Goal: Transaction & Acquisition: Book appointment/travel/reservation

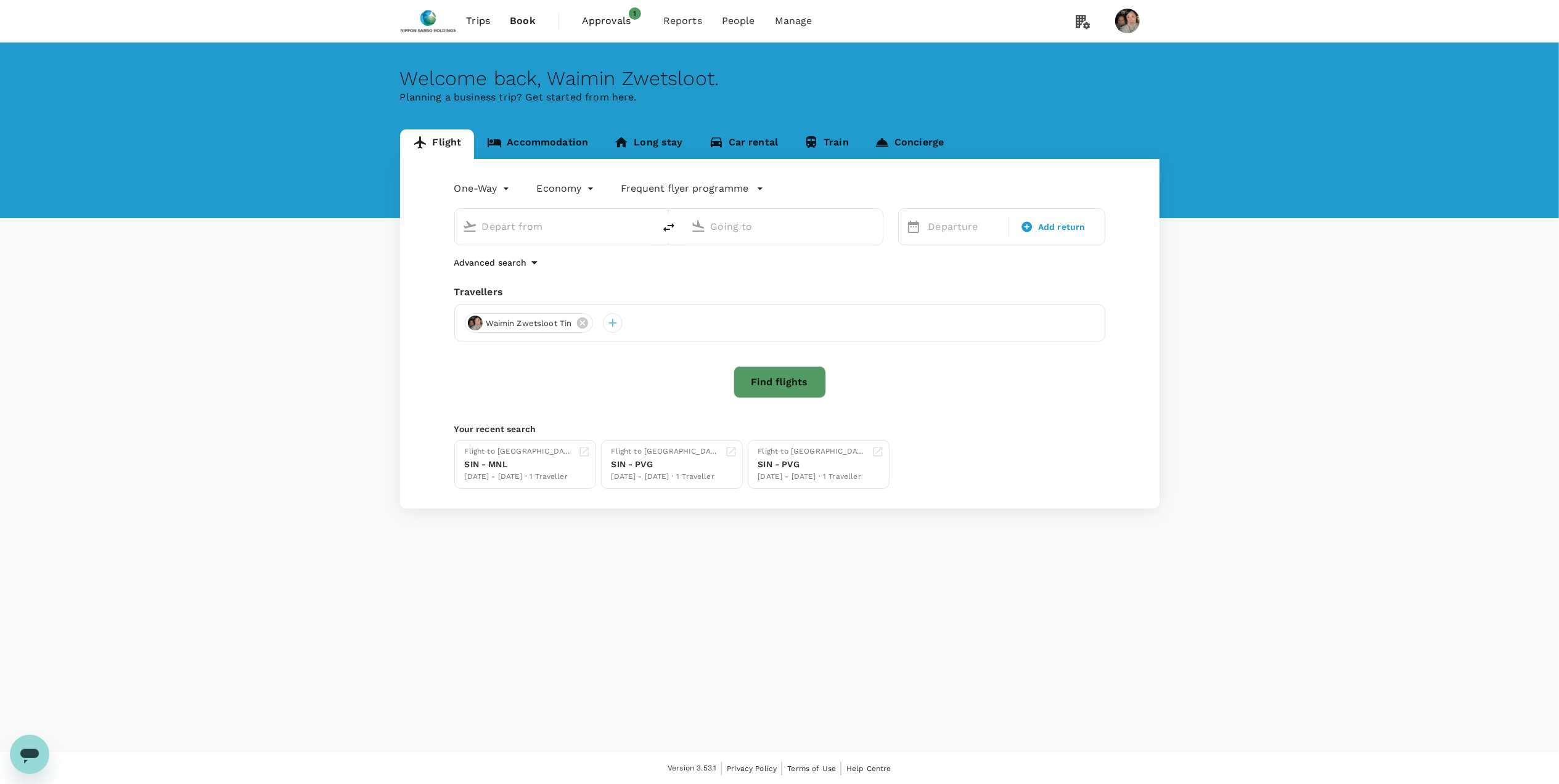
type input "[PERSON_NAME] Intl (DEL)"
type input "[GEOGRAPHIC_DATA], [GEOGRAPHIC_DATA] (any)"
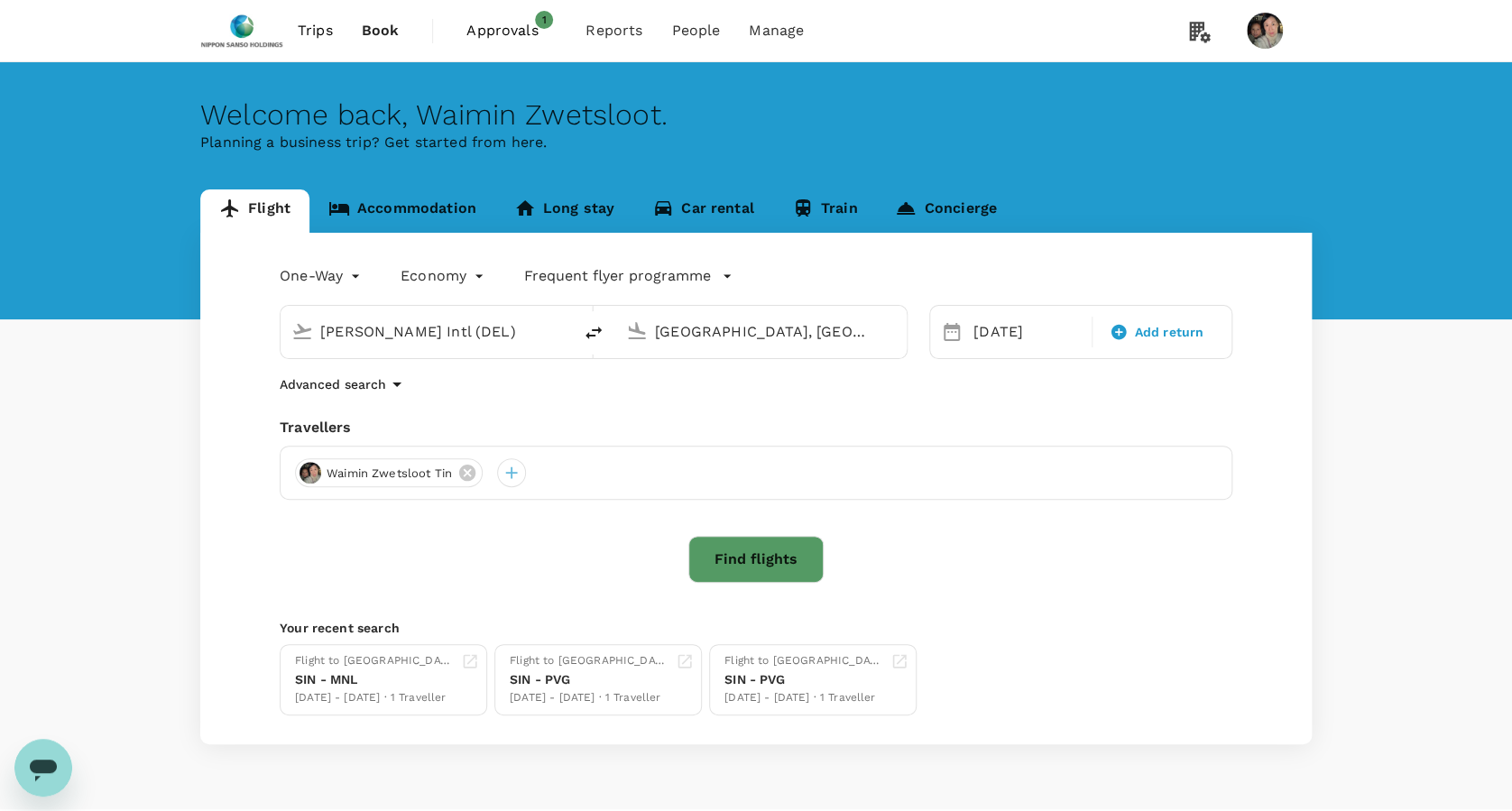
click at [505, 324] on input "[PERSON_NAME] Intl (DEL)" at bounding box center [426, 331] width 214 height 28
click at [347, 422] on li "[GEOGRAPHIC_DATA] XSP" at bounding box center [441, 441] width 415 height 39
type input "[GEOGRAPHIC_DATA] (XSP)"
click at [770, 336] on input "Singapore, Singapore (any)" at bounding box center [761, 331] width 214 height 28
click at [786, 389] on div "Ninoy Aquino Intl MNL" at bounding box center [775, 402] width 386 height 28
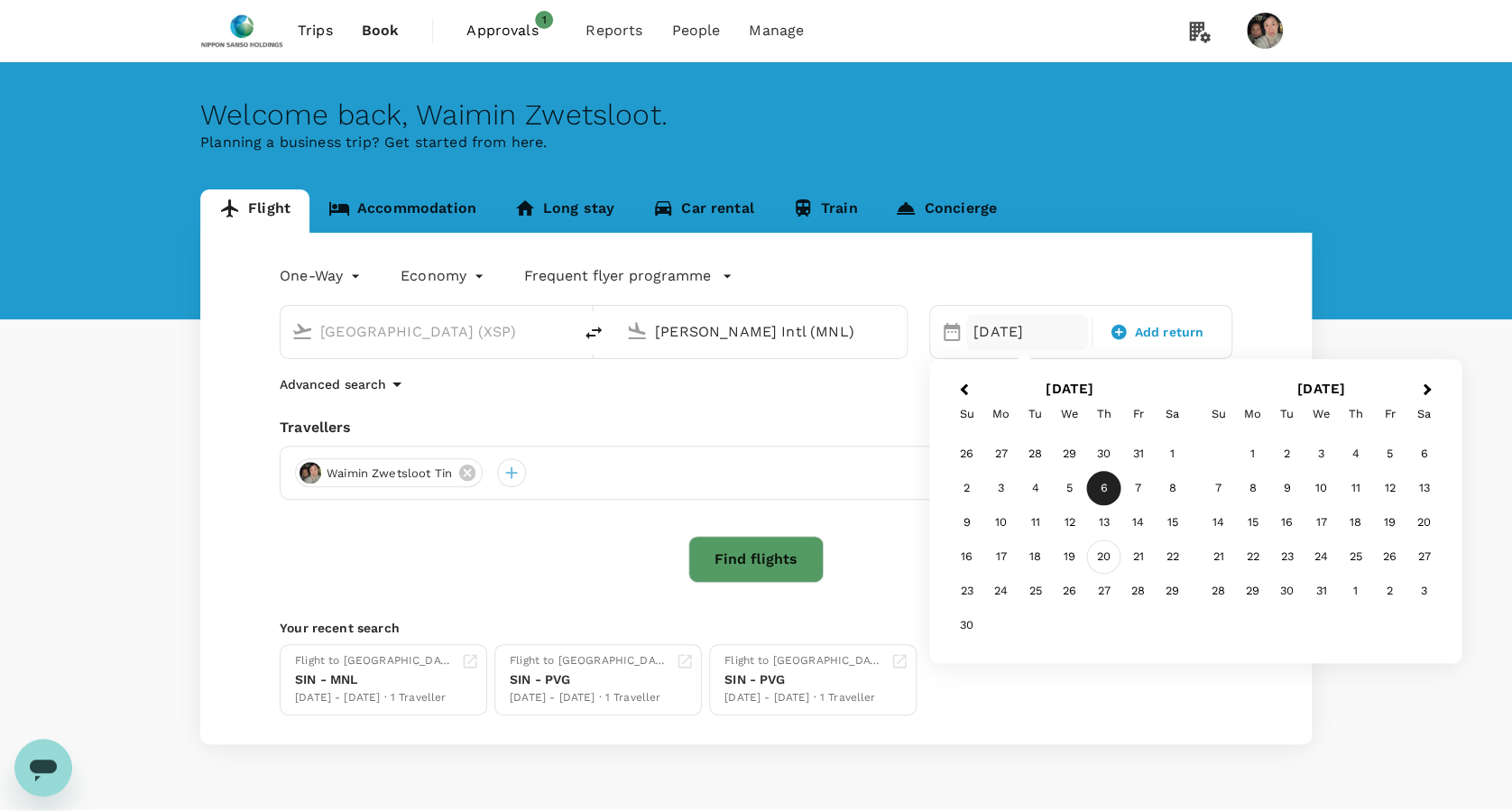
type input "[PERSON_NAME] Intl (MNL)"
click at [1093, 557] on div "20" at bounding box center [1104, 558] width 35 height 35
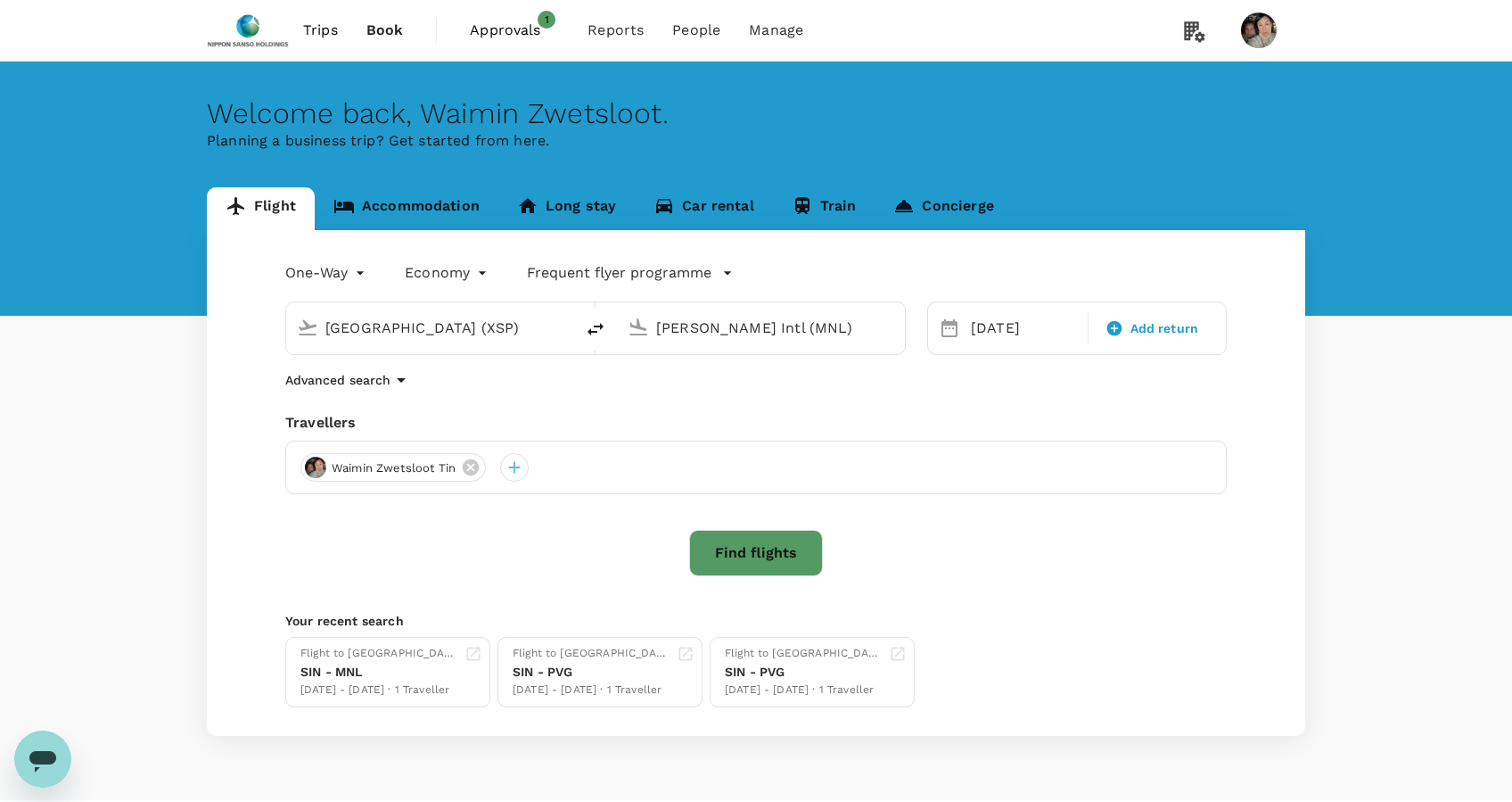
click at [322, 271] on body "Trips Book Approvals 1 Reports People Manage Welcome back , Waimin Zwetsloot . …" at bounding box center [756, 424] width 1512 height 848
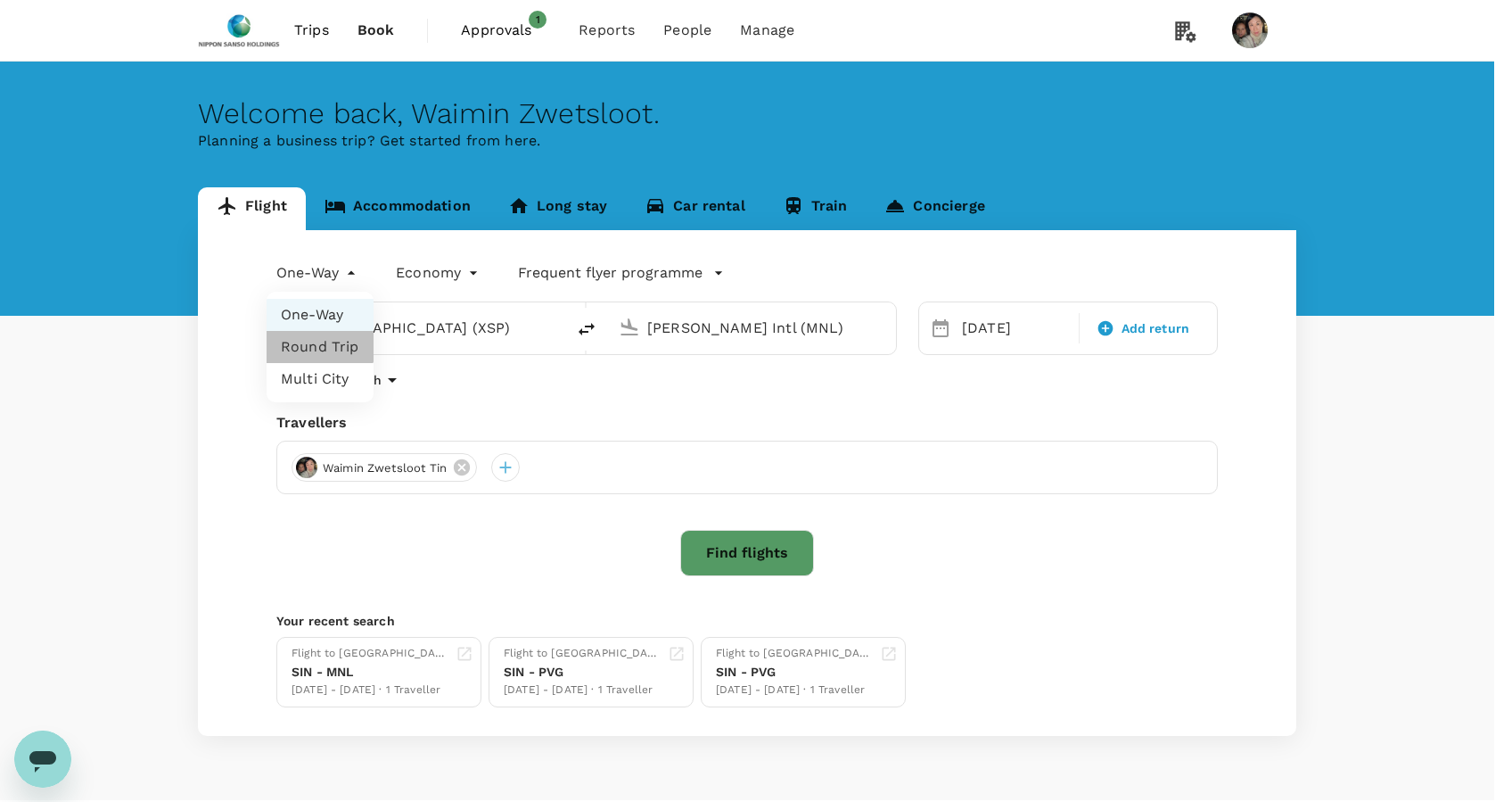
drag, startPoint x: 318, startPoint y: 339, endPoint x: 514, endPoint y: 334, distance: 196.1
click at [320, 337] on li "Round Trip" at bounding box center [320, 347] width 107 height 32
type input "roundtrip"
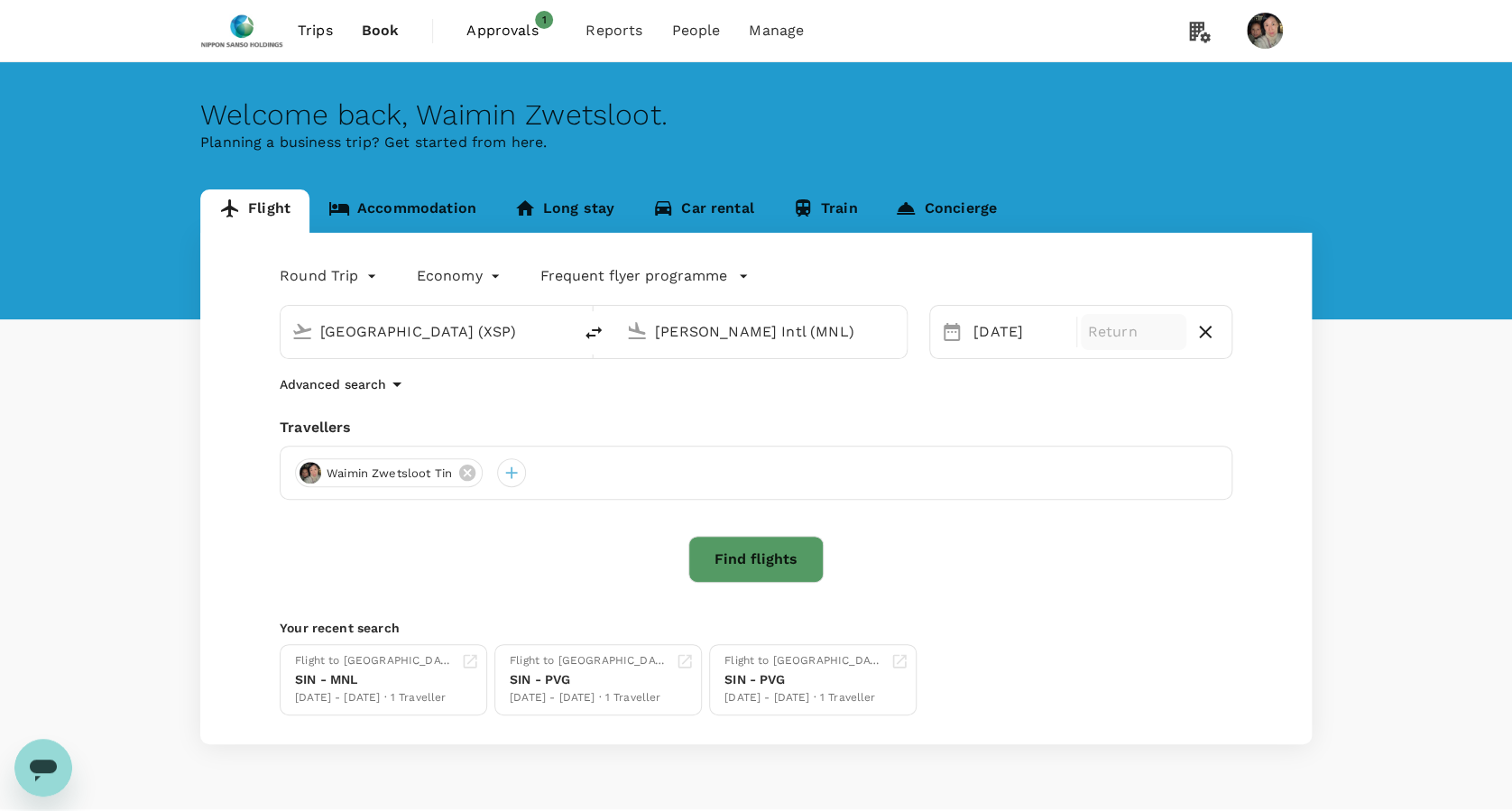
click at [1151, 339] on p "Return" at bounding box center [1133, 331] width 92 height 22
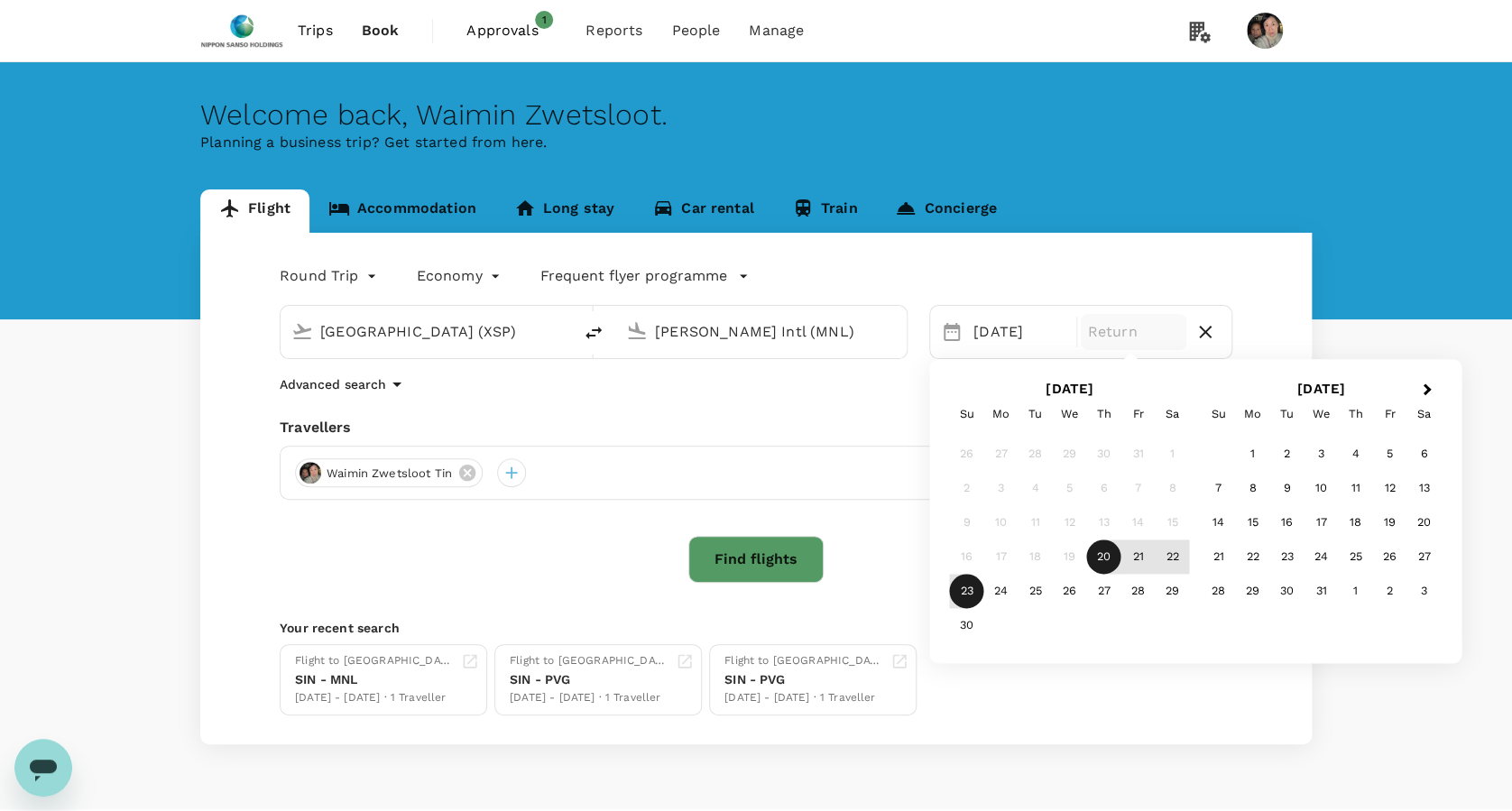
click at [967, 581] on div "23" at bounding box center [967, 591] width 35 height 35
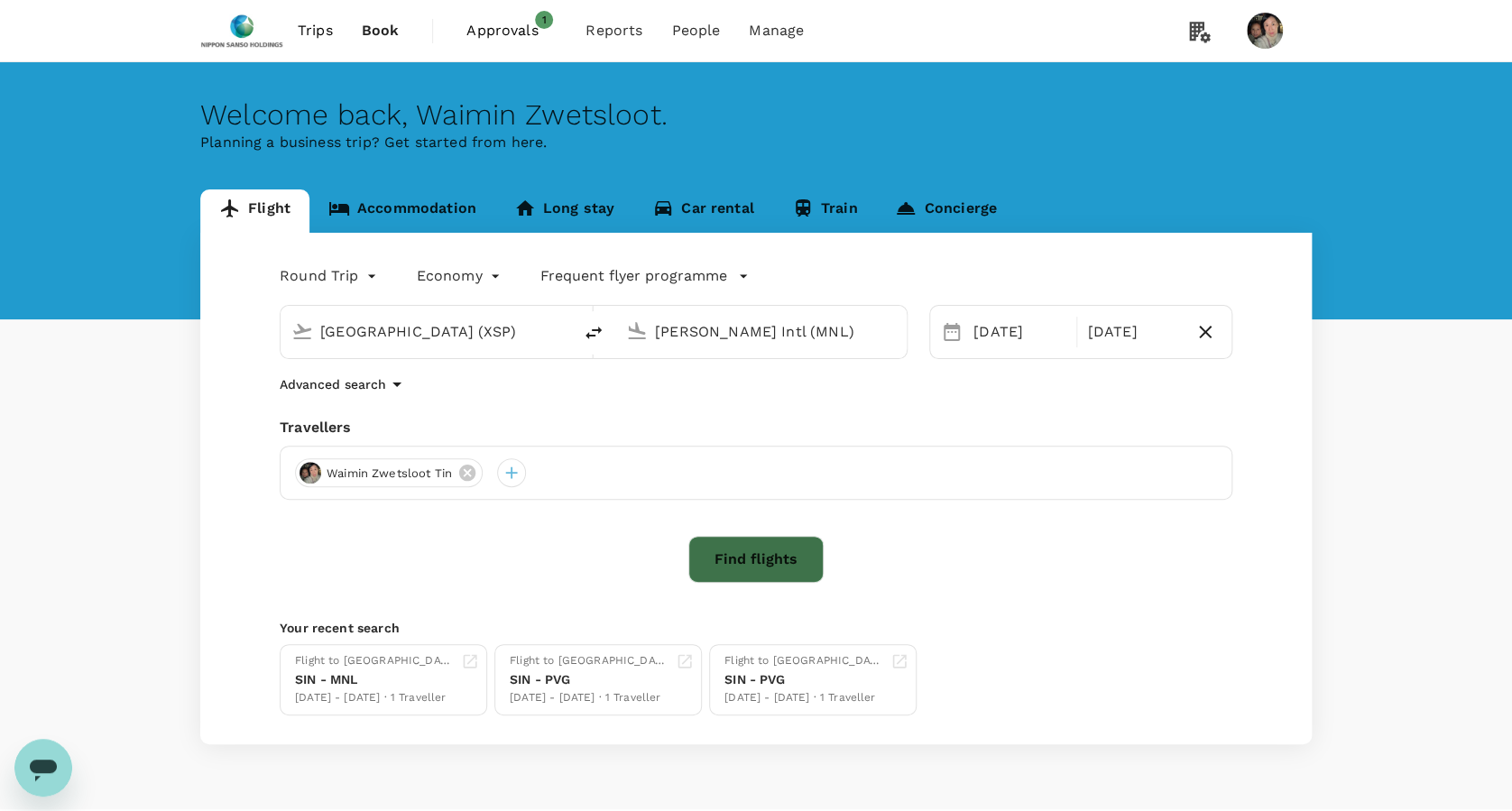
click at [729, 556] on button "Find flights" at bounding box center [756, 559] width 135 height 47
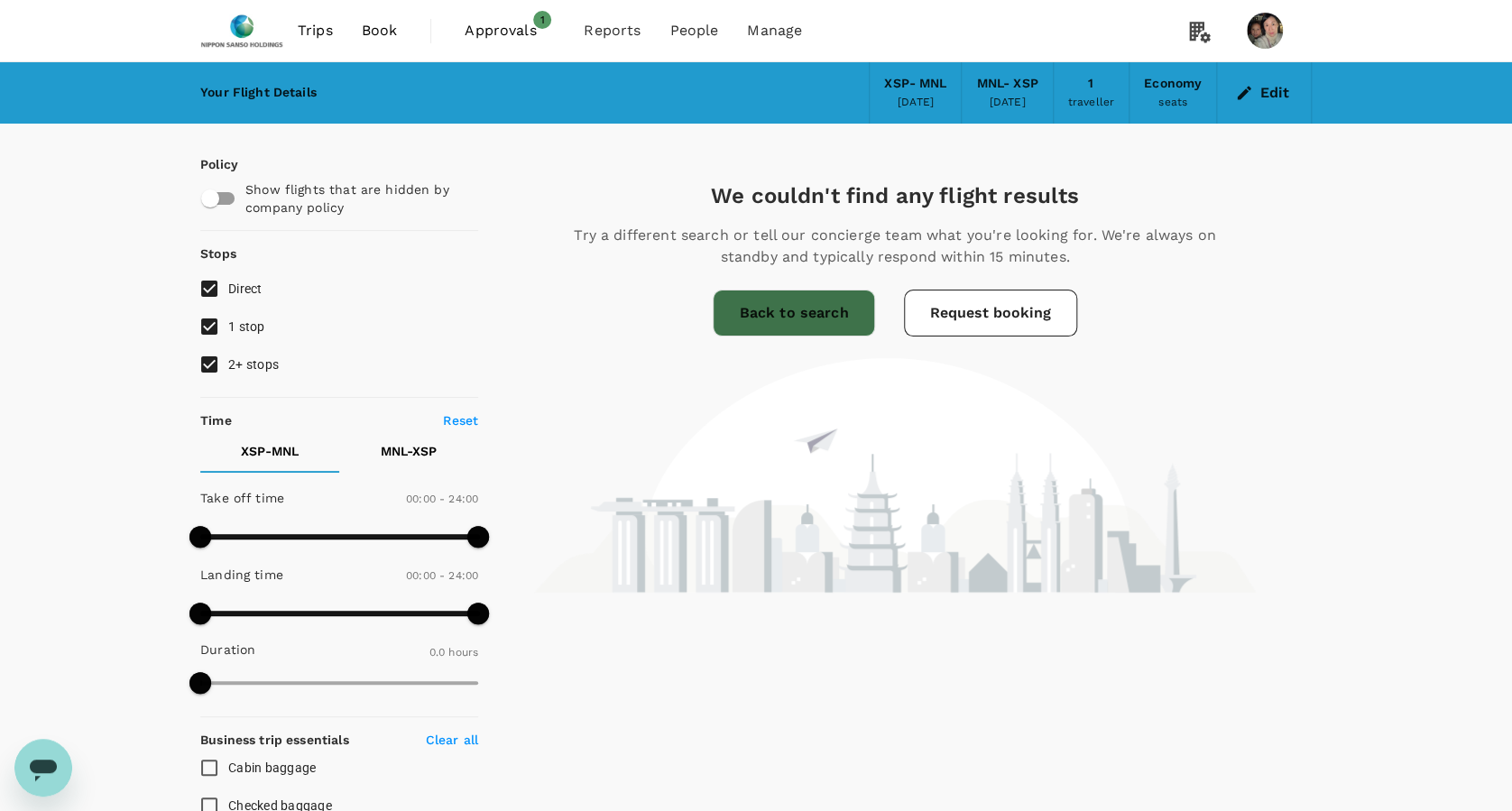
click at [757, 309] on link "Back to search" at bounding box center [793, 313] width 162 height 47
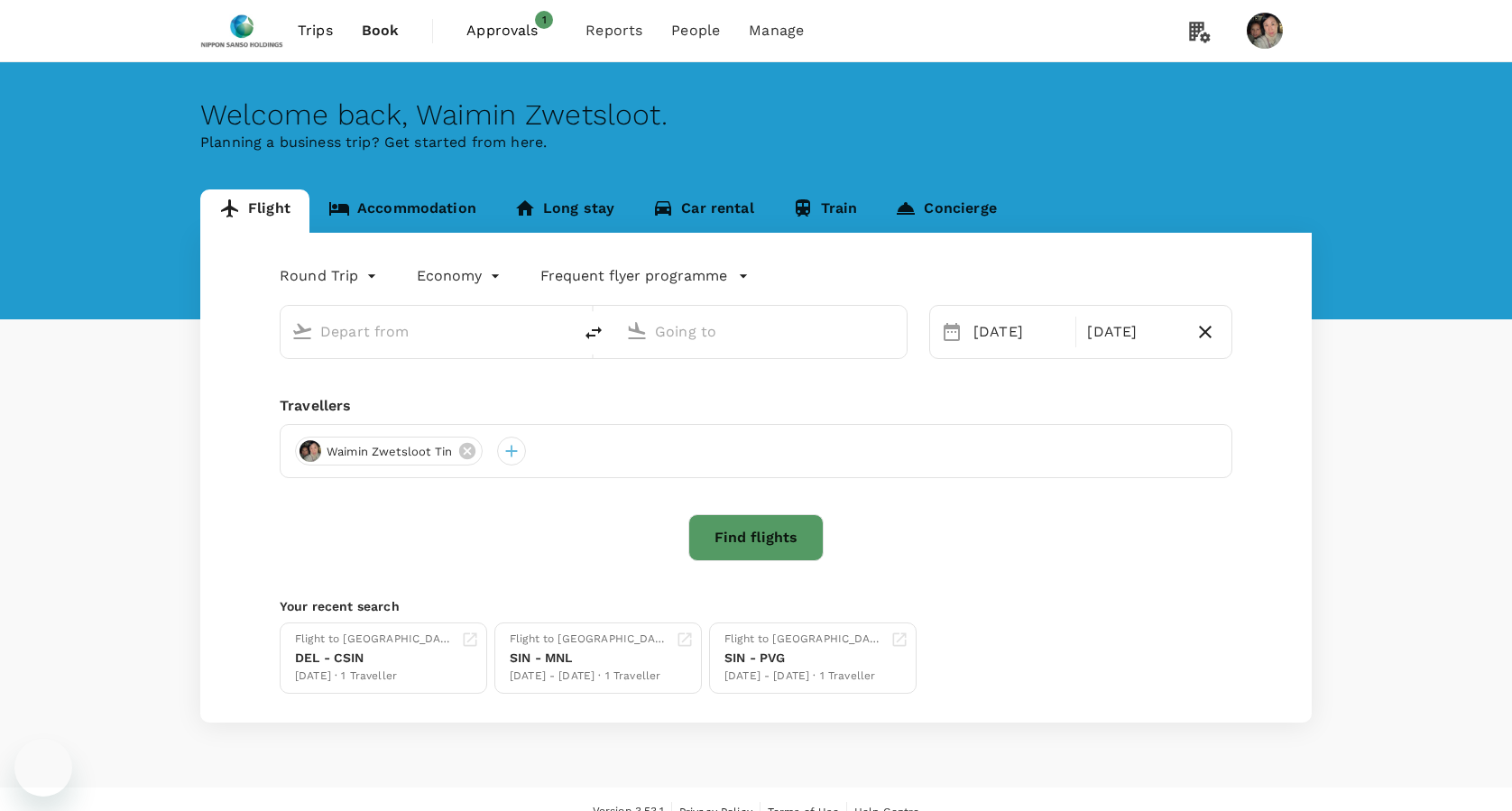
type input "[GEOGRAPHIC_DATA] (XSP)"
type input "[PERSON_NAME] Intl (MNL)"
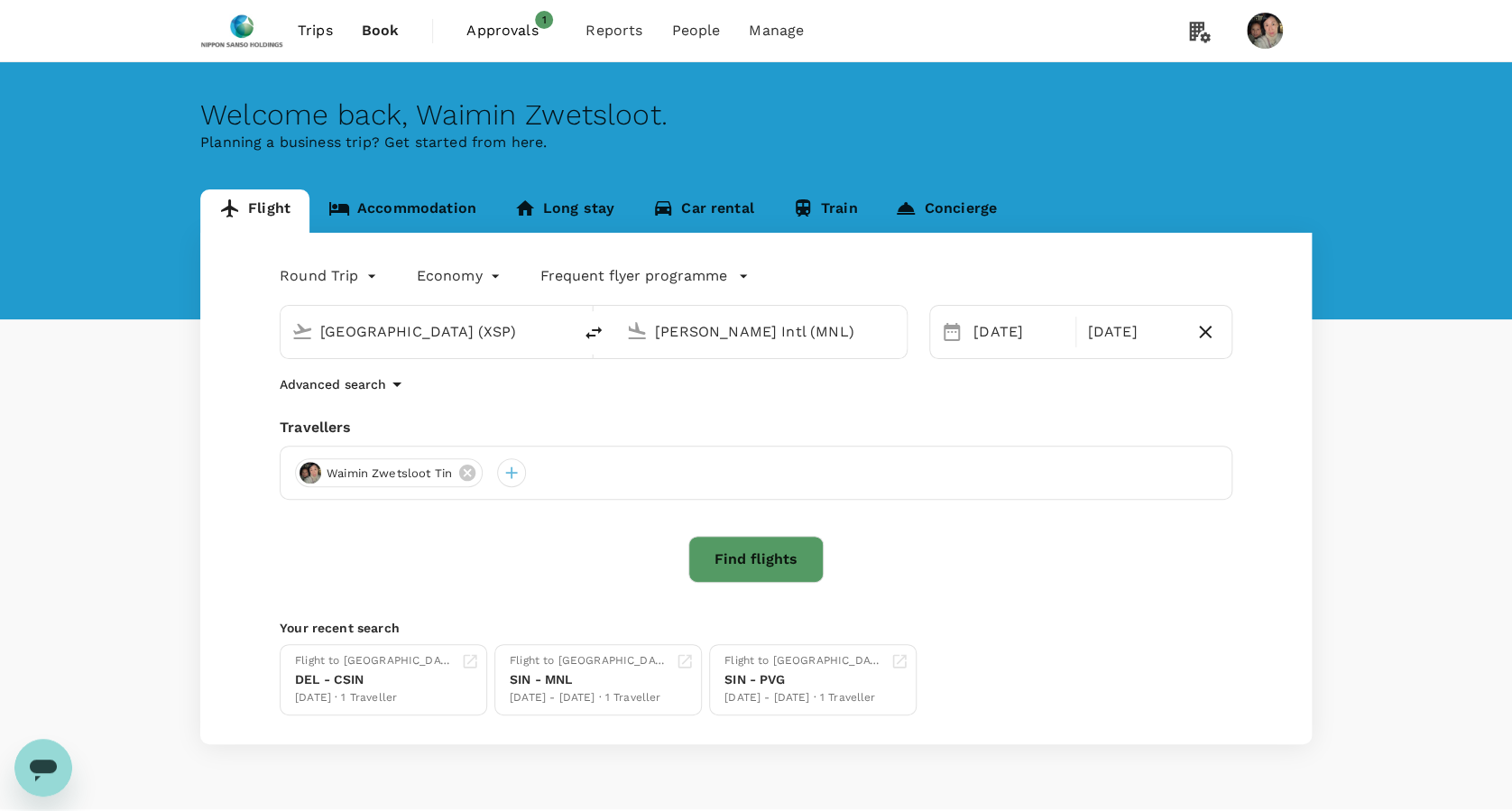
drag, startPoint x: 530, startPoint y: 329, endPoint x: 7, endPoint y: 358, distance: 523.8
click at [20, 339] on div "Flight Accommodation Long stay Car rental Train Concierge Round Trip roundtrip …" at bounding box center [756, 466] width 1512 height 555
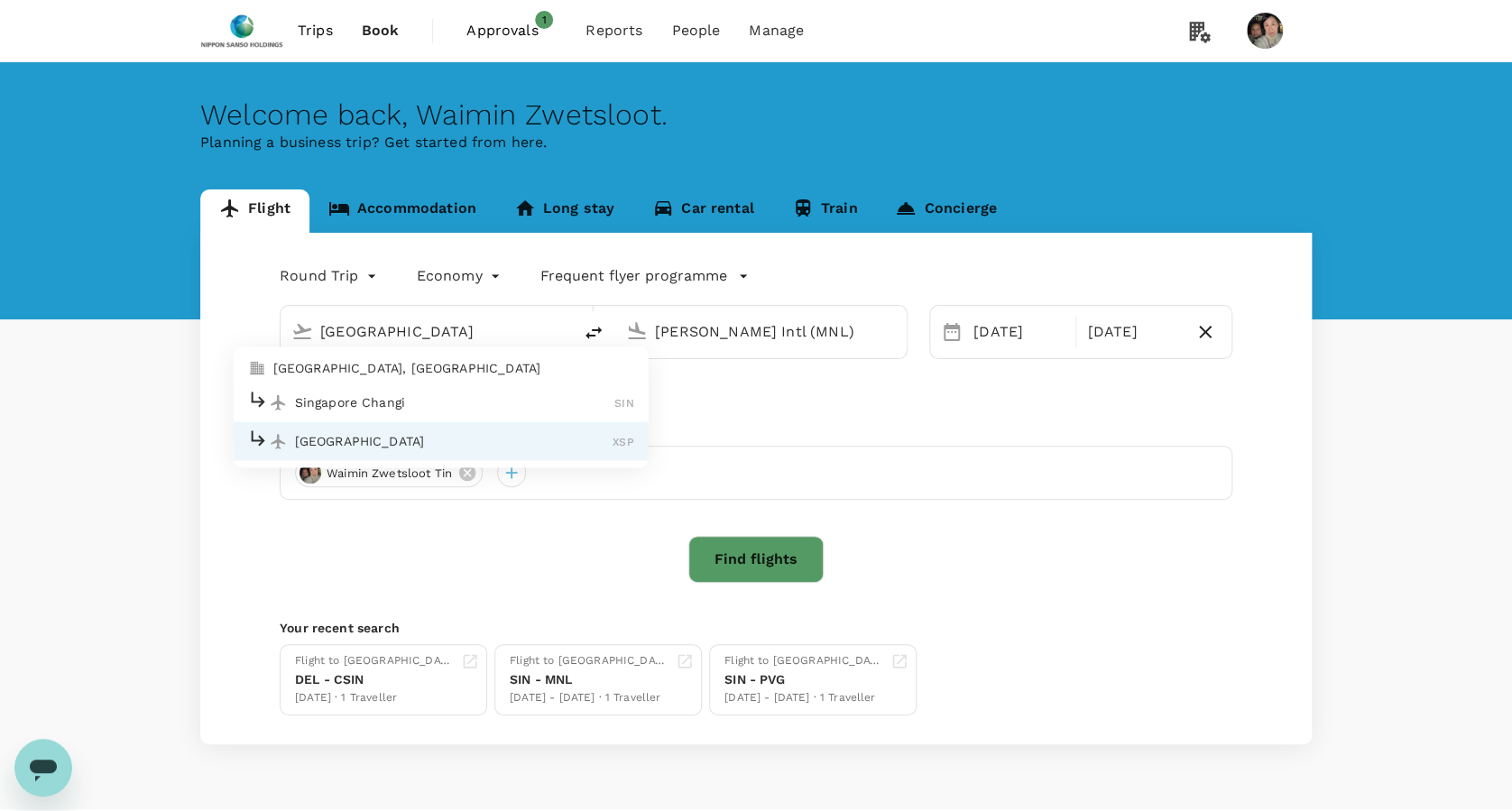
click at [357, 391] on div "Singapore Changi SIN" at bounding box center [441, 402] width 386 height 28
type input "Singapore Changi (SIN)"
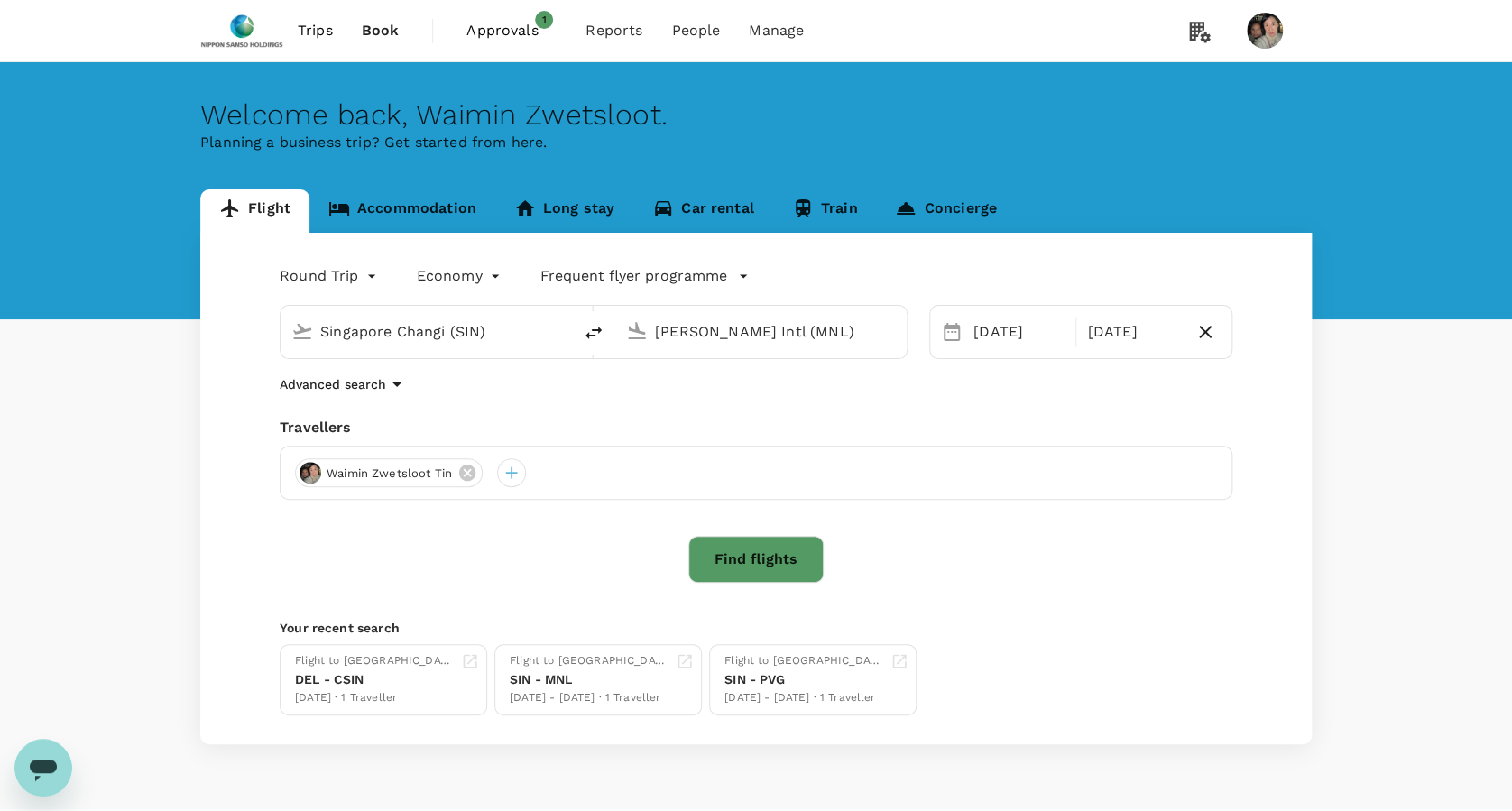
click at [744, 566] on button "Find flights" at bounding box center [756, 559] width 135 height 47
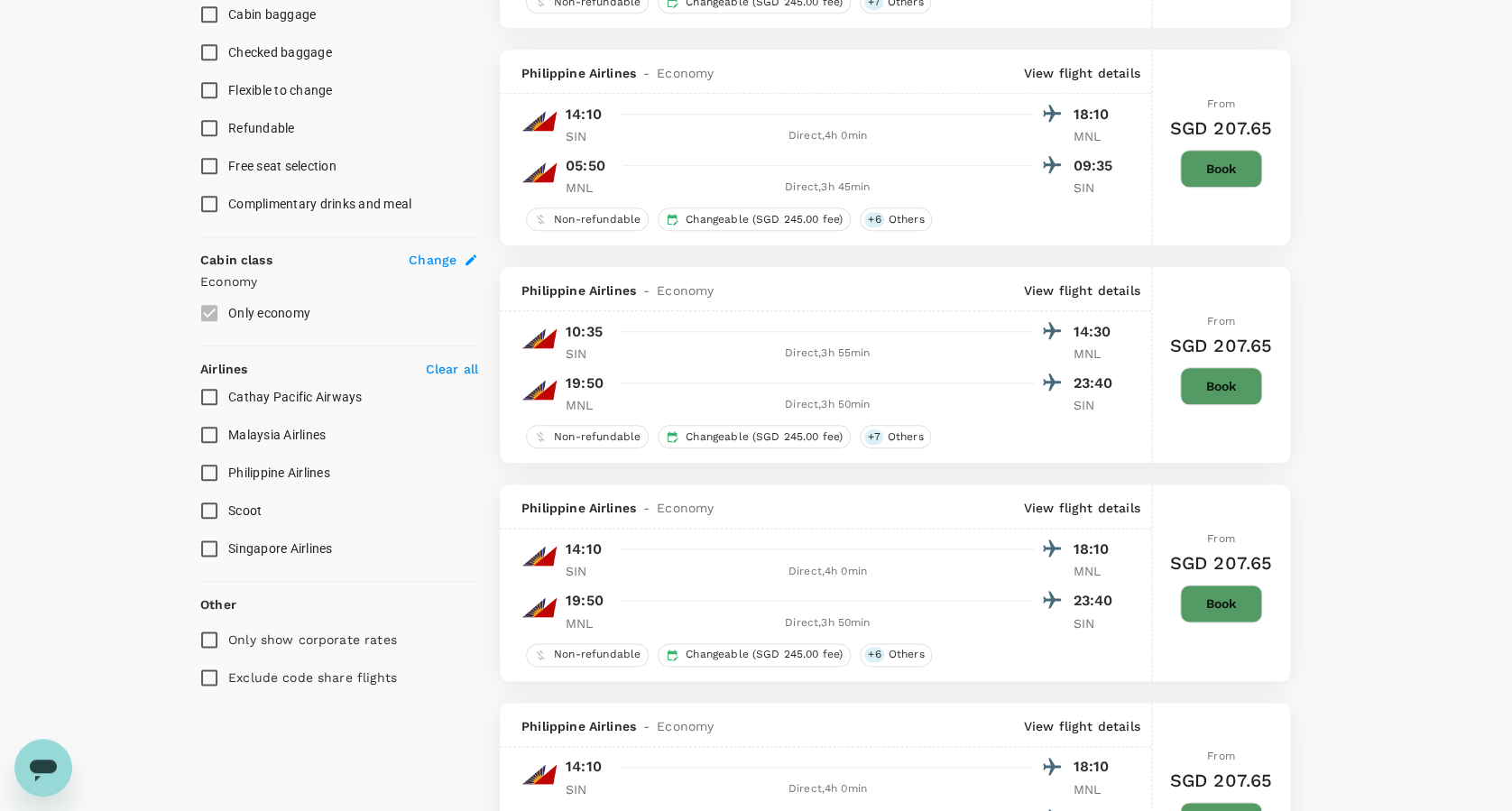
scroll to position [841, 0]
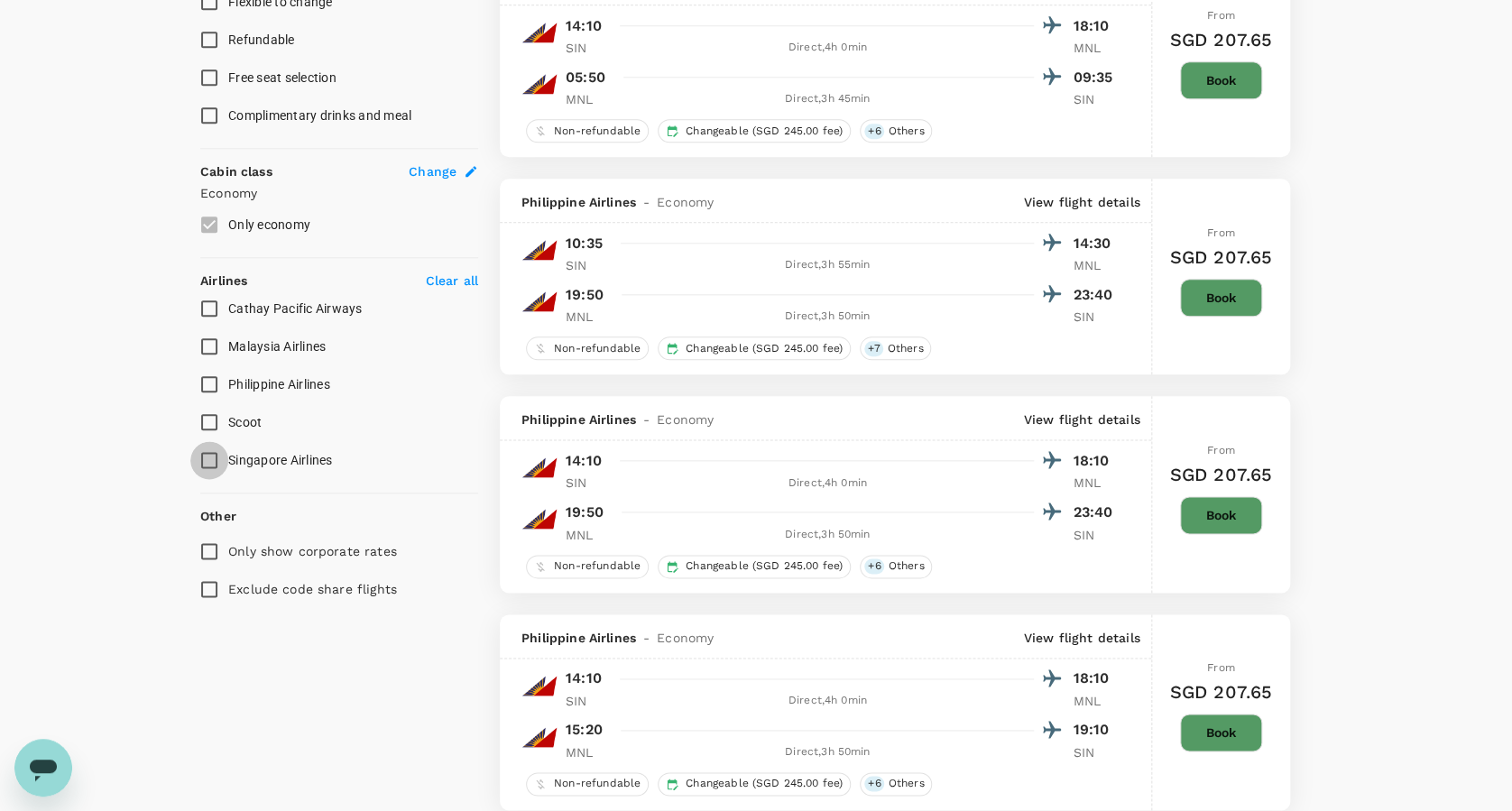
click at [210, 453] on input "Singapore Airlines" at bounding box center [209, 460] width 38 height 38
checkbox input "true"
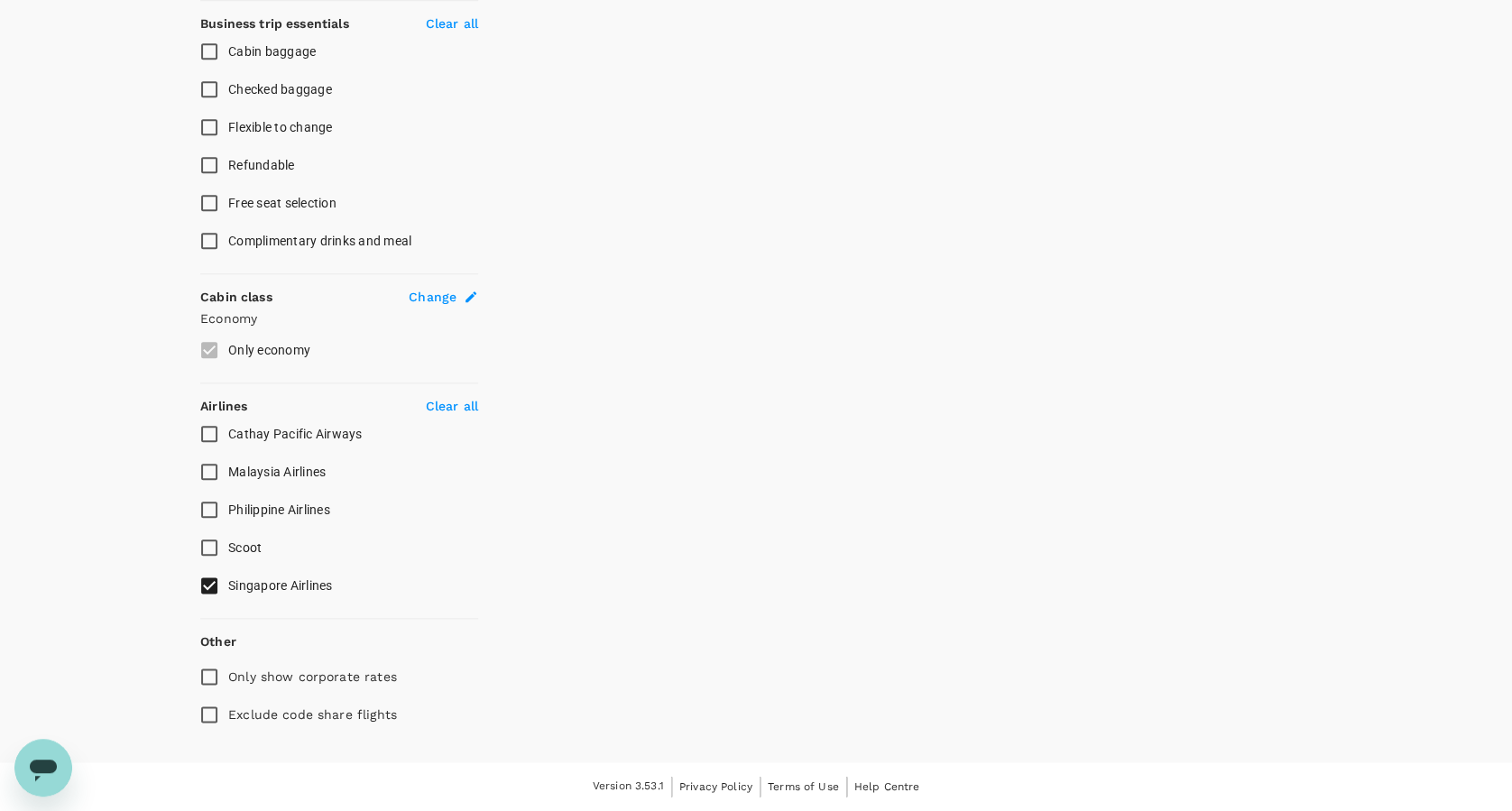
scroll to position [711, 0]
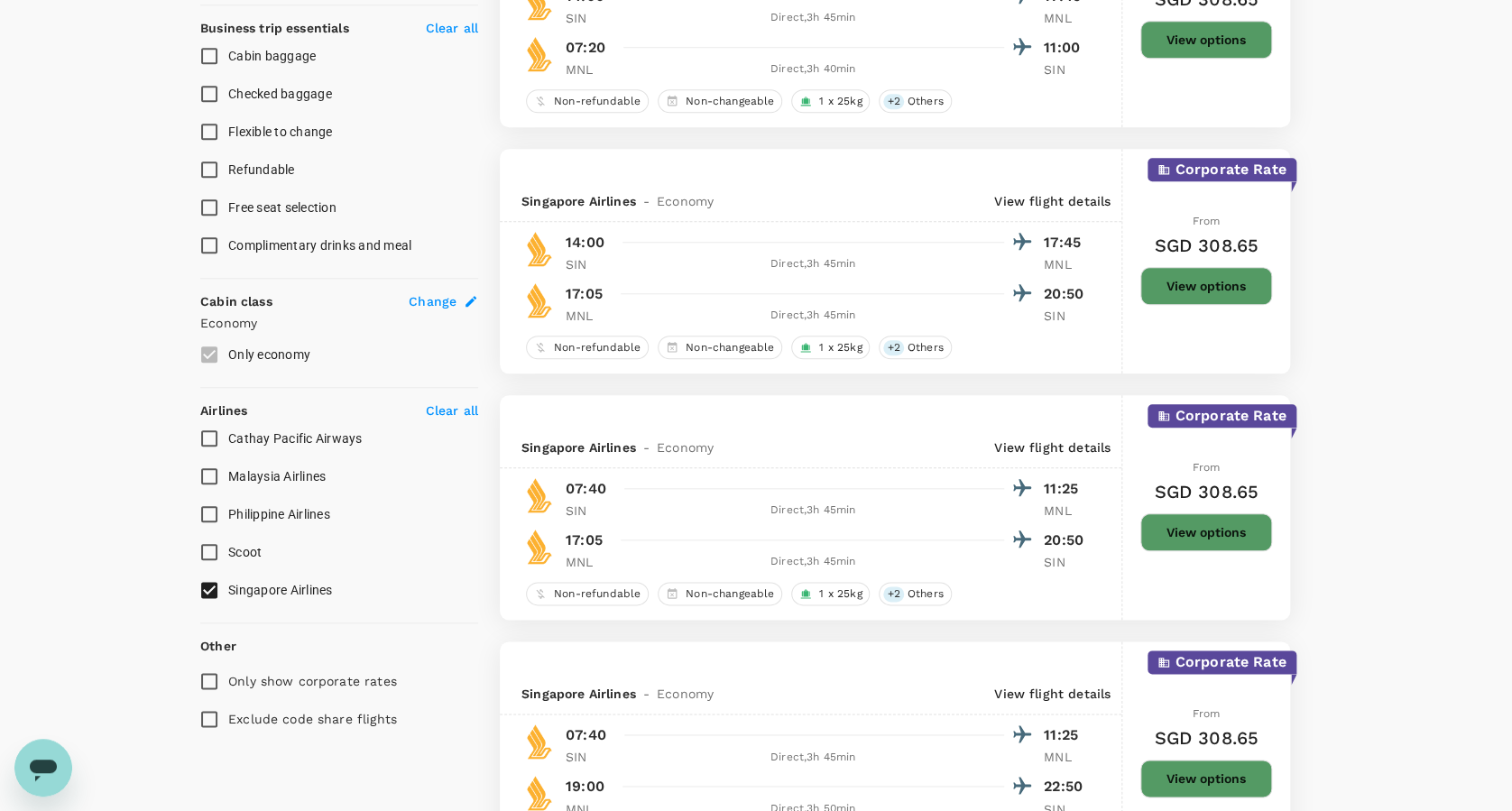
type input "SGD"
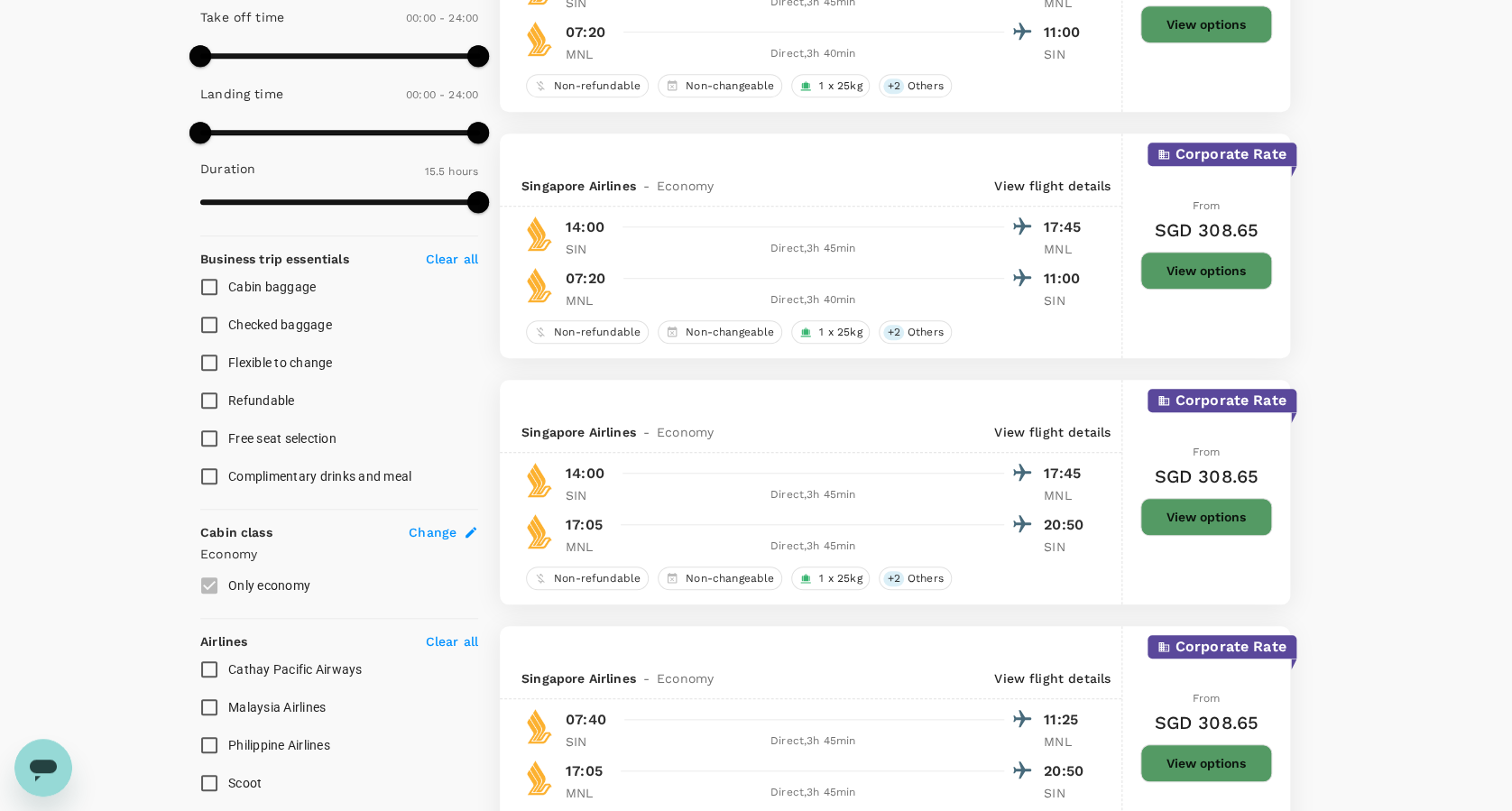
scroll to position [361, 0]
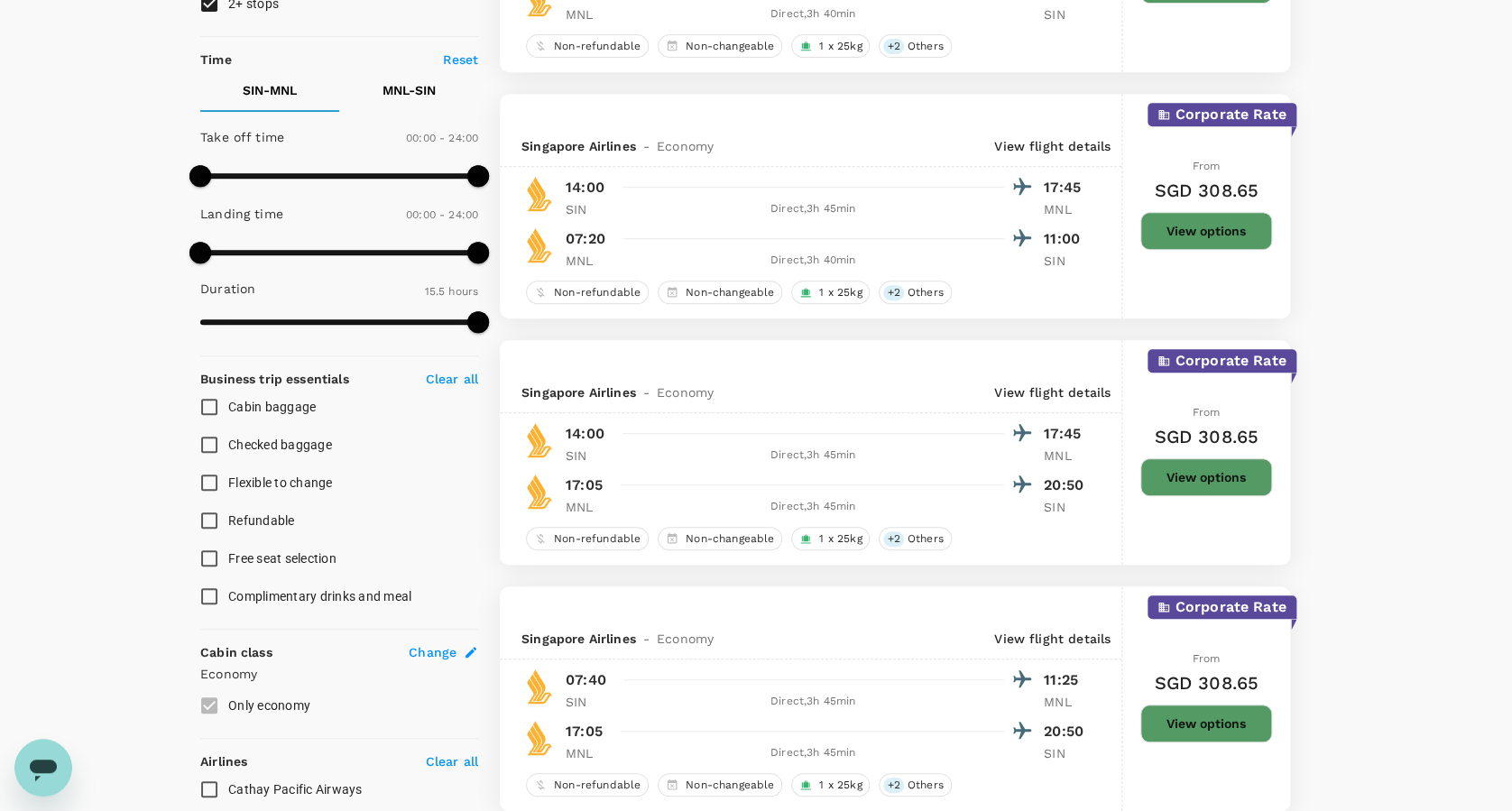
checkbox input "false"
drag, startPoint x: 1190, startPoint y: 186, endPoint x: 1259, endPoint y: 181, distance: 69.2
click at [1259, 181] on div "From SGD 308.65 View options" at bounding box center [1206, 205] width 132 height 224
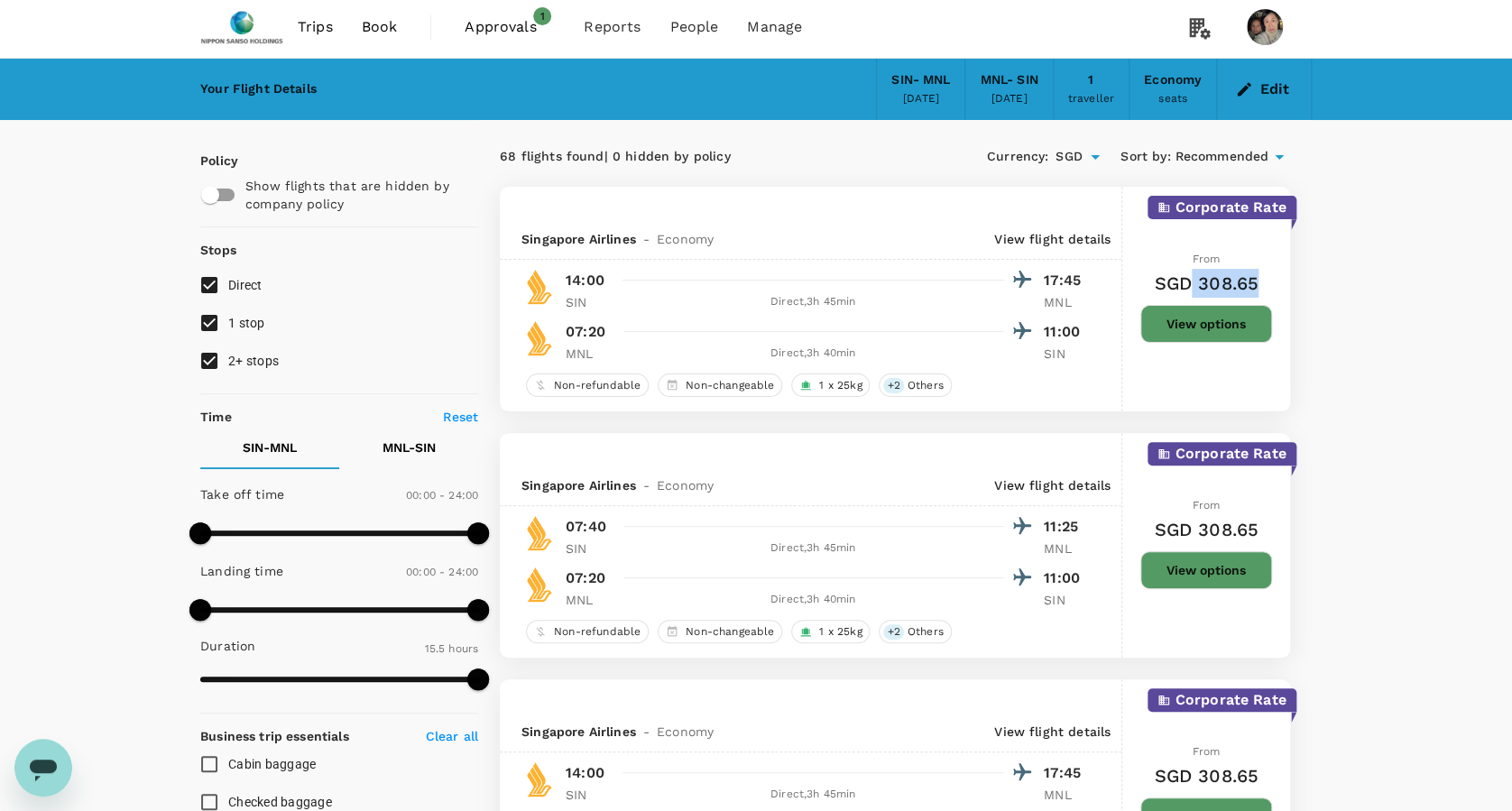
scroll to position [0, 0]
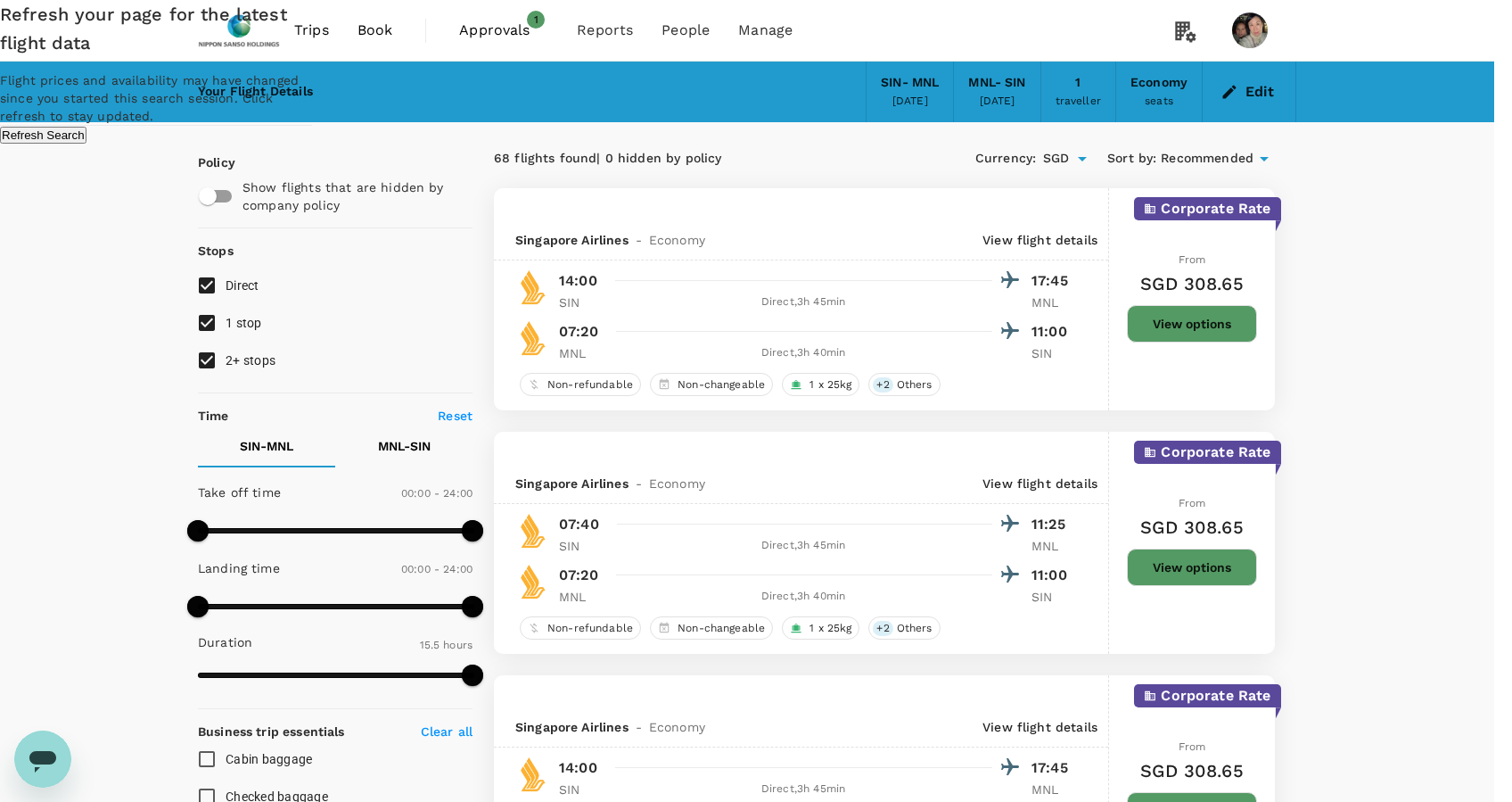
click at [126, 144] on div "Refresh your page for the latest flight data Flight prices and availability may…" at bounding box center [756, 72] width 1512 height 144
click at [1440, 144] on div "Refresh your page for the latest flight data Flight prices and availability may…" at bounding box center [756, 72] width 1512 height 144
click at [1450, 144] on div "Refresh your page for the latest flight data Flight prices and availability may…" at bounding box center [756, 72] width 1512 height 144
click at [86, 144] on button "Refresh Search" at bounding box center [43, 135] width 86 height 17
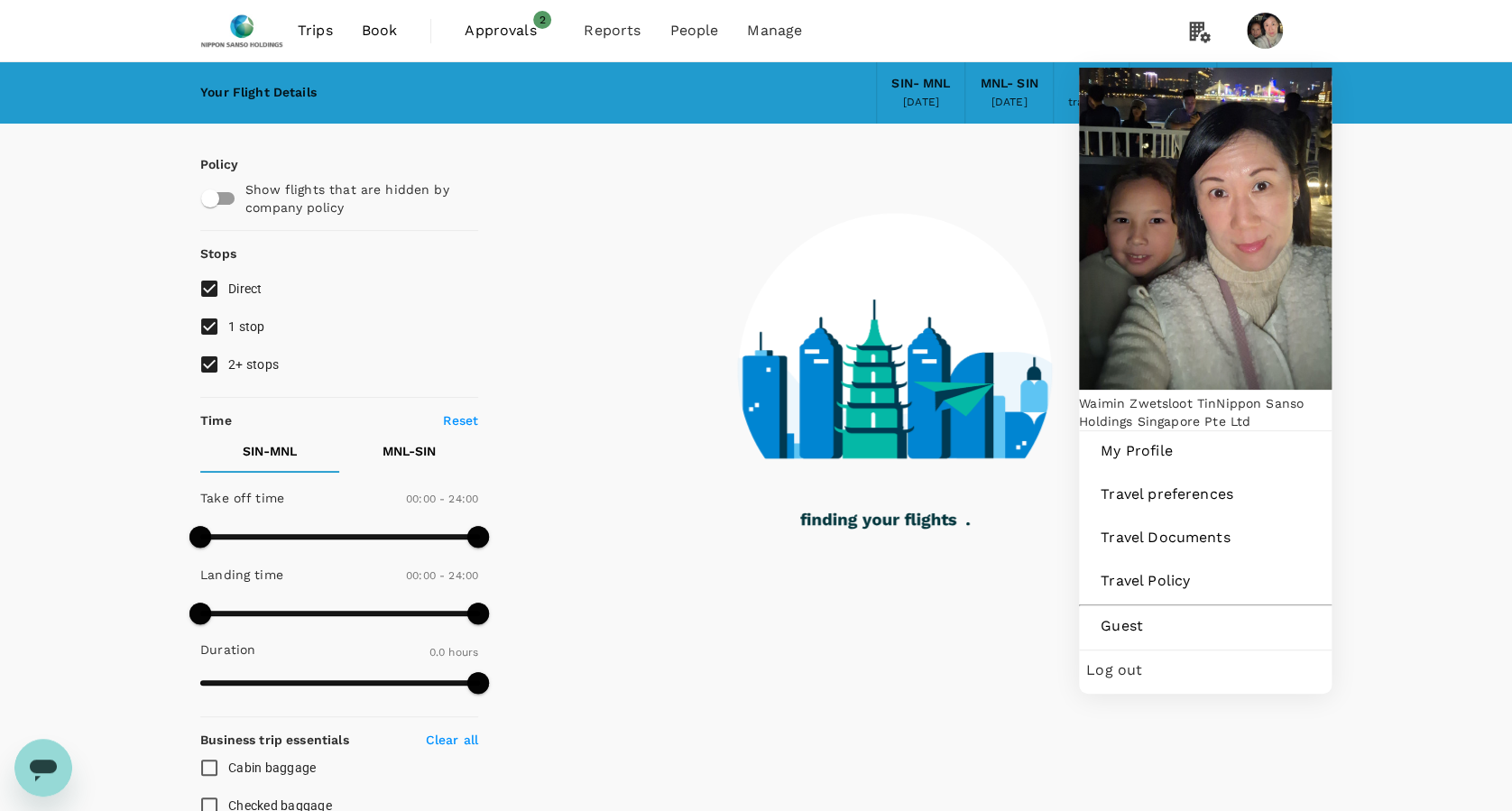
click at [1263, 36] on img at bounding box center [1265, 31] width 36 height 36
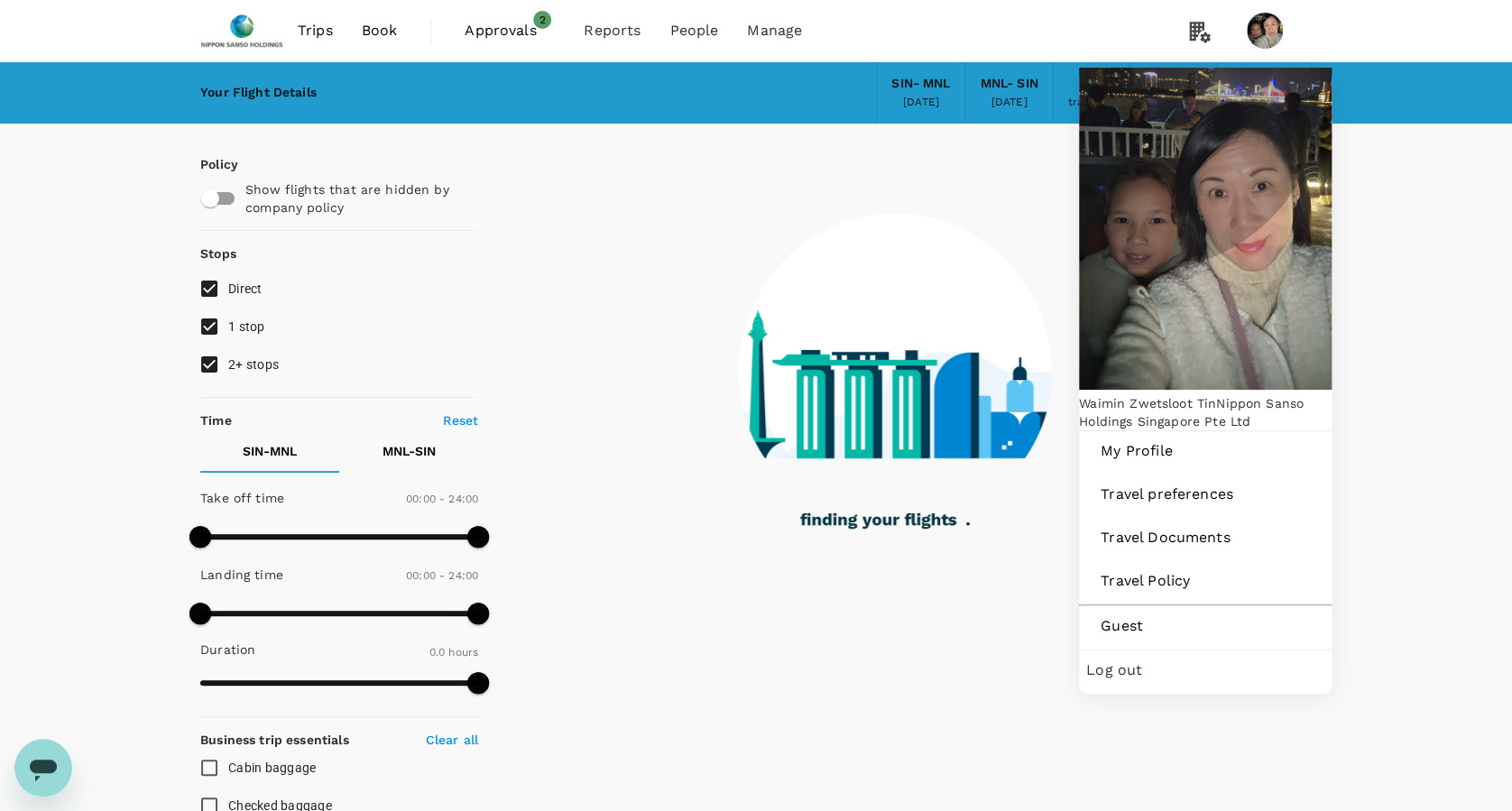
click at [1155, 659] on span "Log out" at bounding box center [1205, 670] width 238 height 22
